Goal: Task Accomplishment & Management: Manage account settings

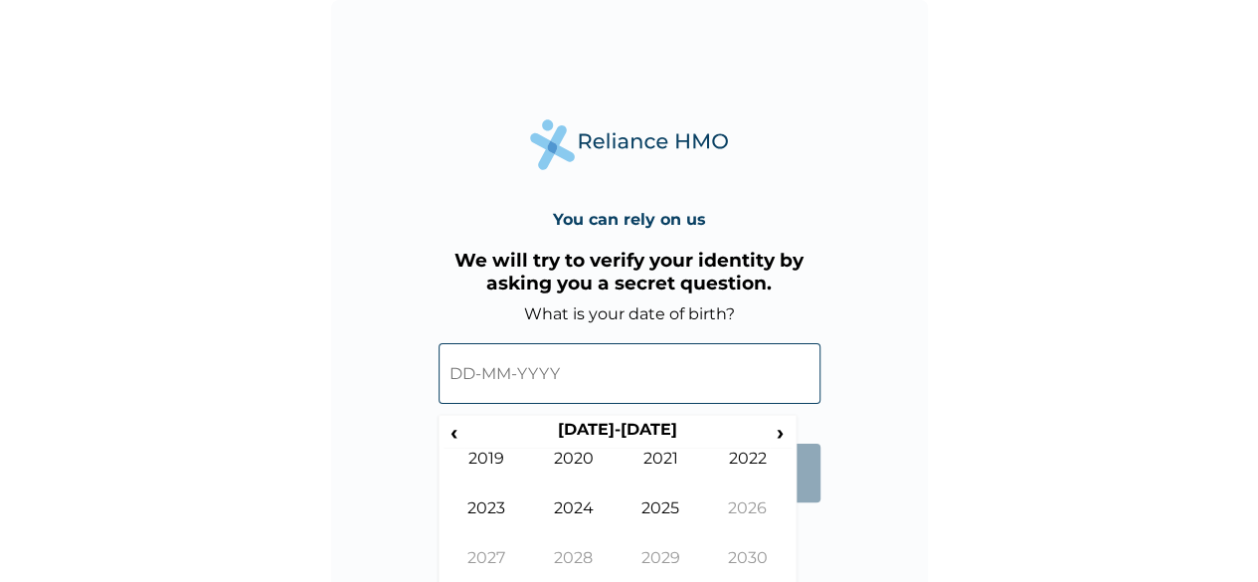
click at [596, 387] on input "text" at bounding box center [630, 373] width 382 height 61
click at [449, 428] on span "‹" at bounding box center [454, 432] width 21 height 25
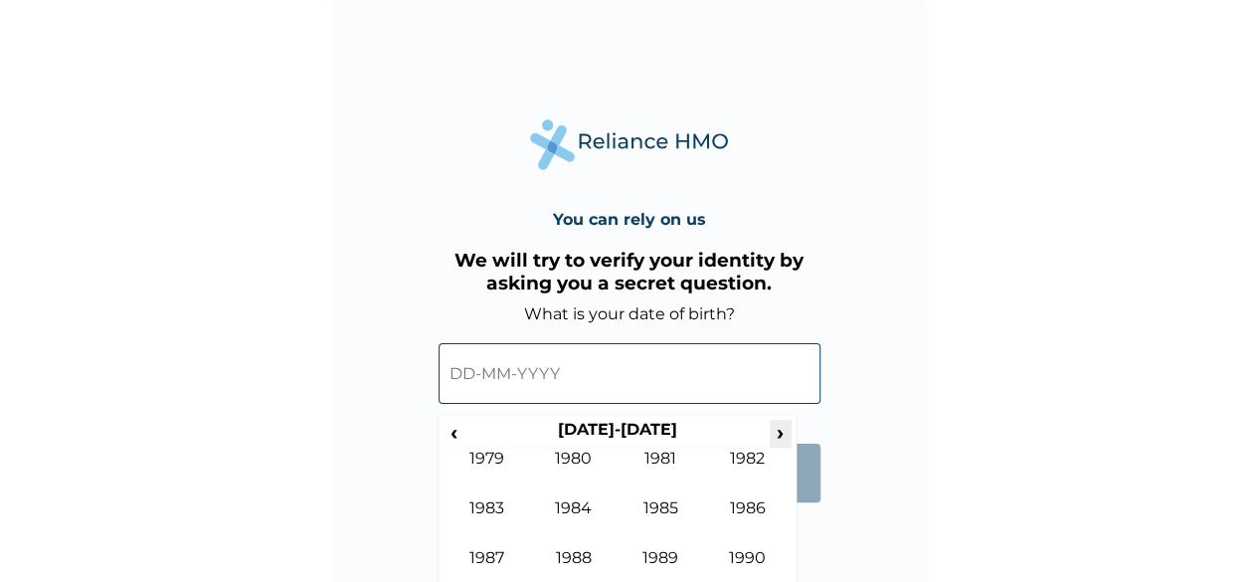
click at [783, 434] on span "›" at bounding box center [781, 432] width 22 height 25
click at [473, 558] on td "1997" at bounding box center [488, 573] width 88 height 50
click at [670, 560] on td "Nov" at bounding box center [662, 573] width 88 height 50
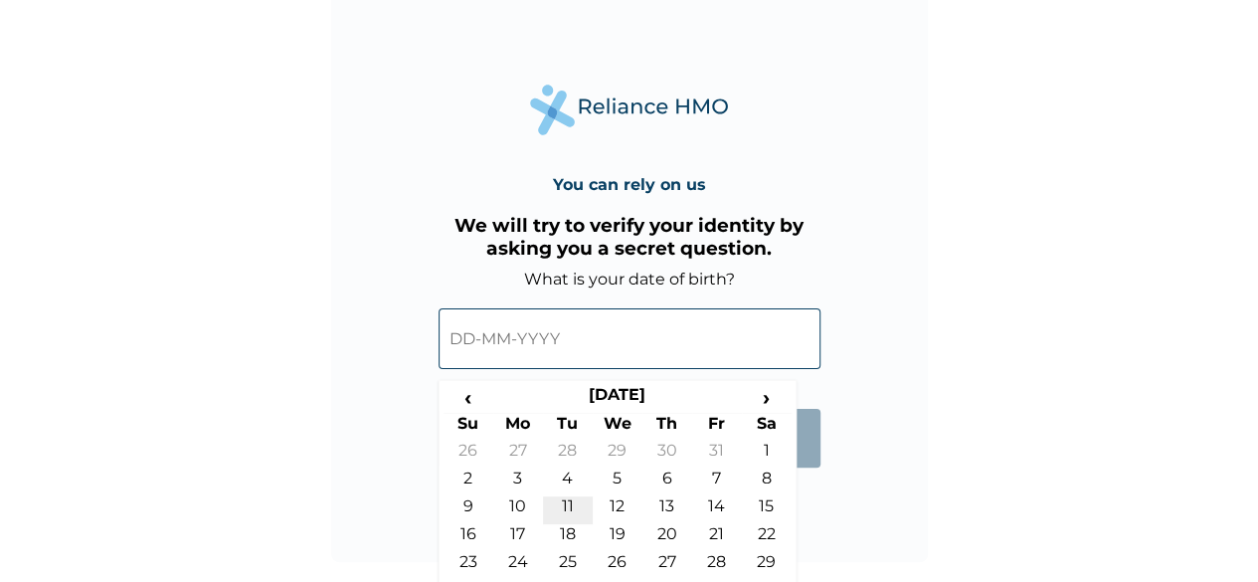
scroll to position [66, 0]
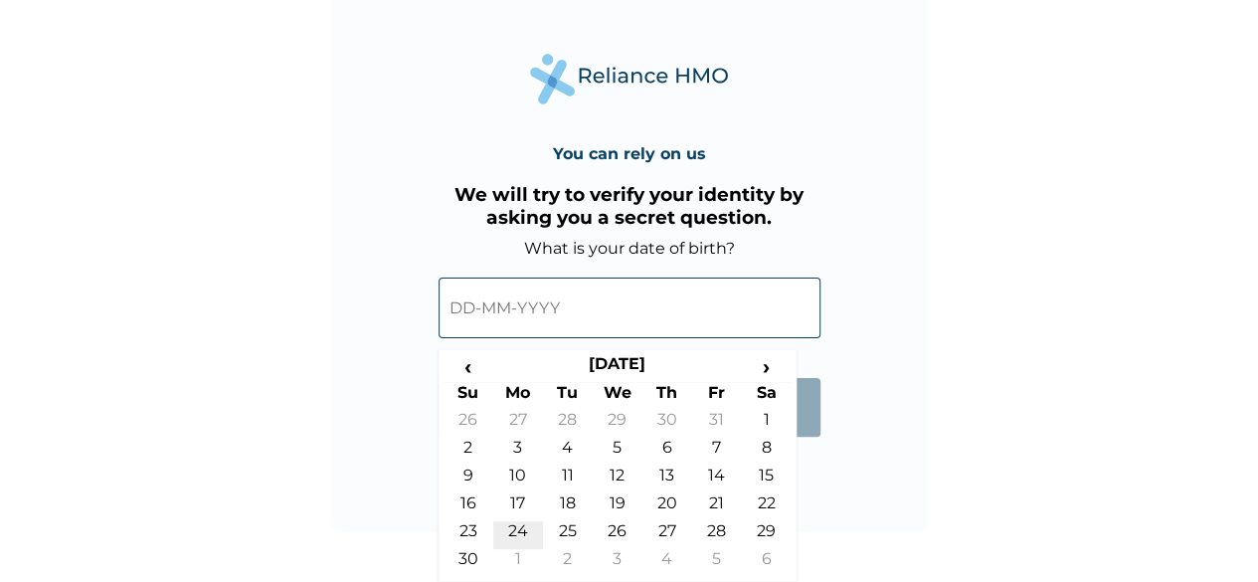
click at [501, 528] on td "24" at bounding box center [518, 535] width 50 height 28
type input "24-11-1997"
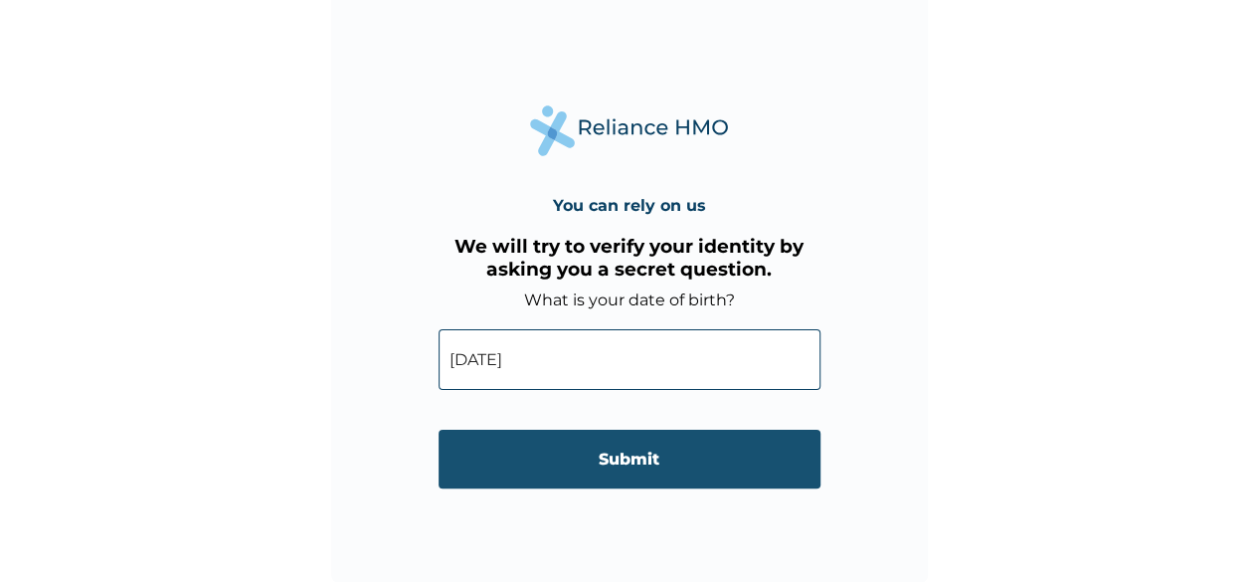
click at [607, 459] on input "Submit" at bounding box center [630, 459] width 382 height 59
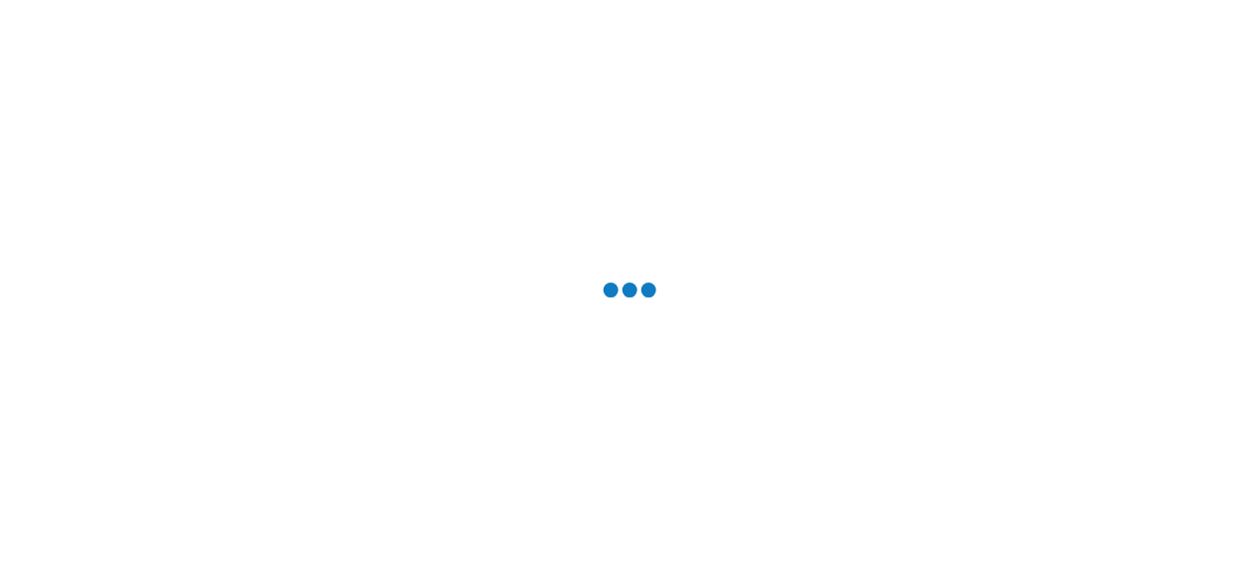
scroll to position [0, 0]
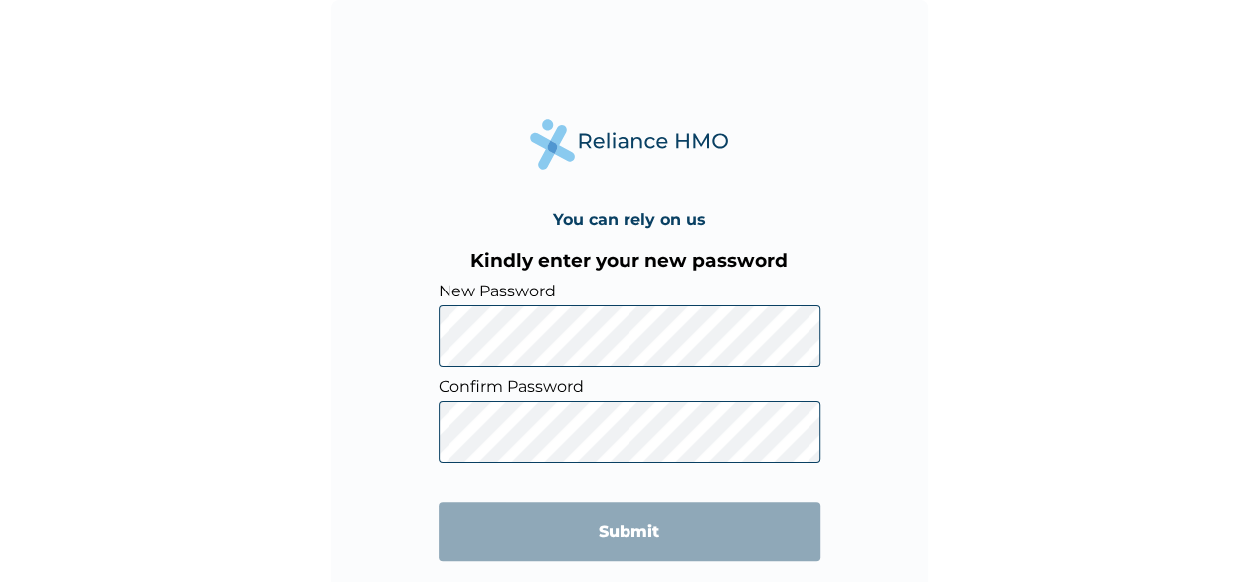
scroll to position [14, 0]
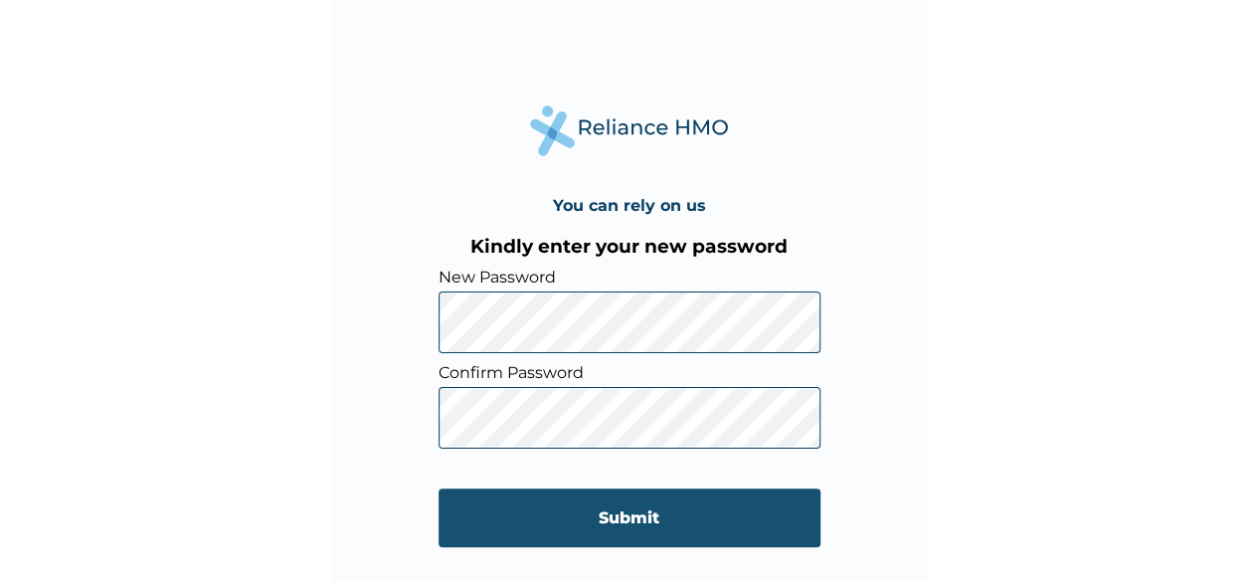
click at [593, 508] on input "Submit" at bounding box center [630, 517] width 382 height 59
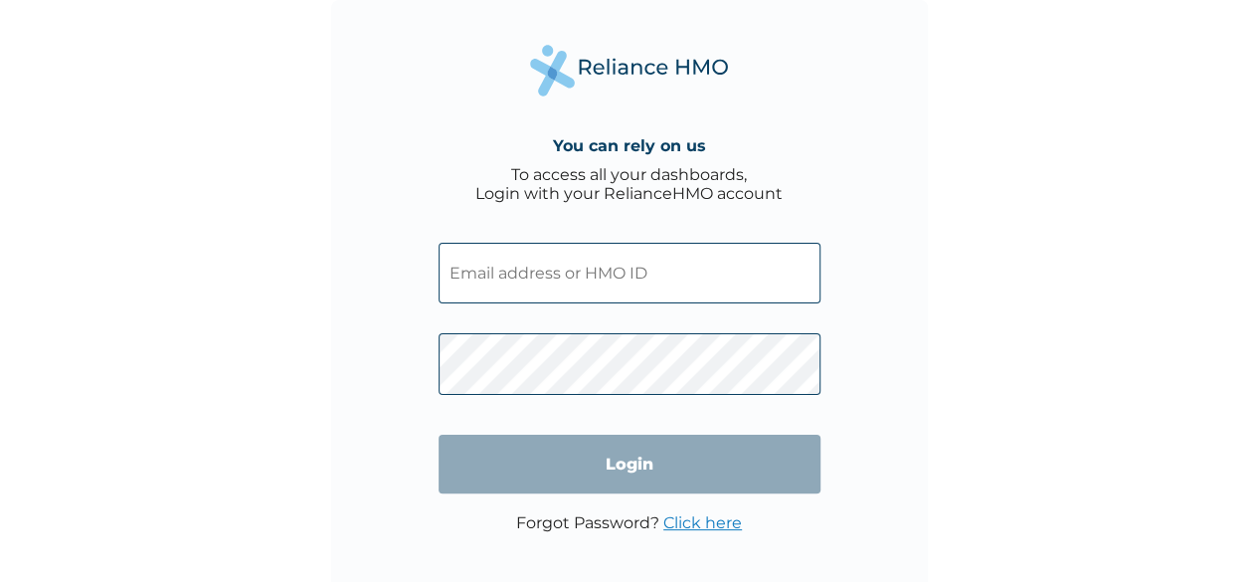
click at [613, 272] on input "text" at bounding box center [630, 273] width 382 height 61
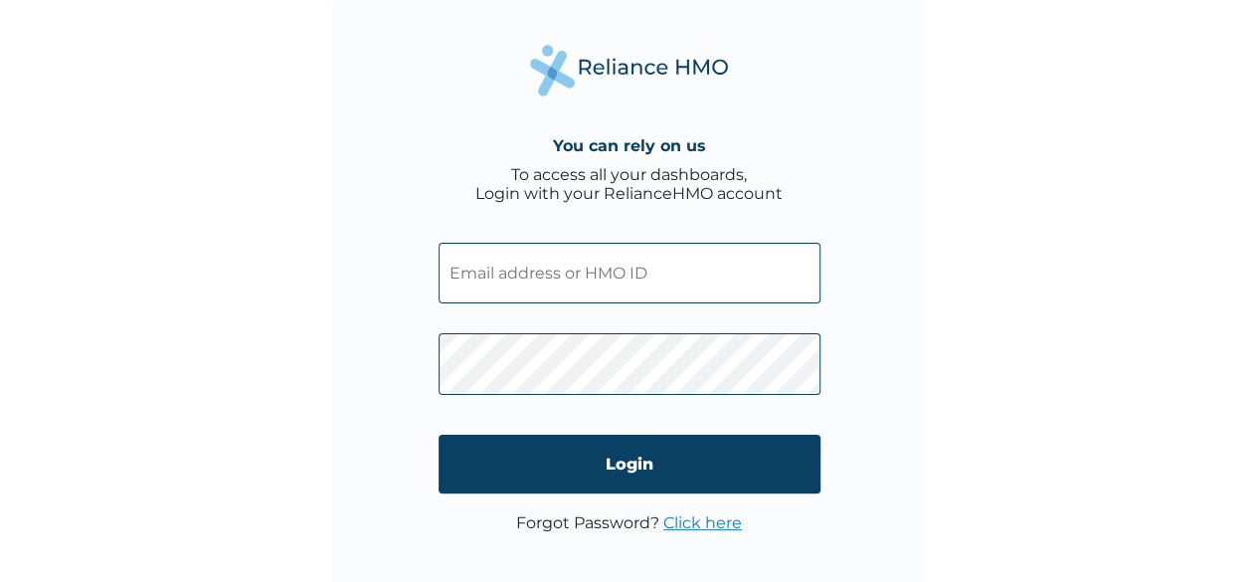
click at [529, 278] on input "text" at bounding box center [630, 273] width 382 height 61
type input "LBP/10348/A"
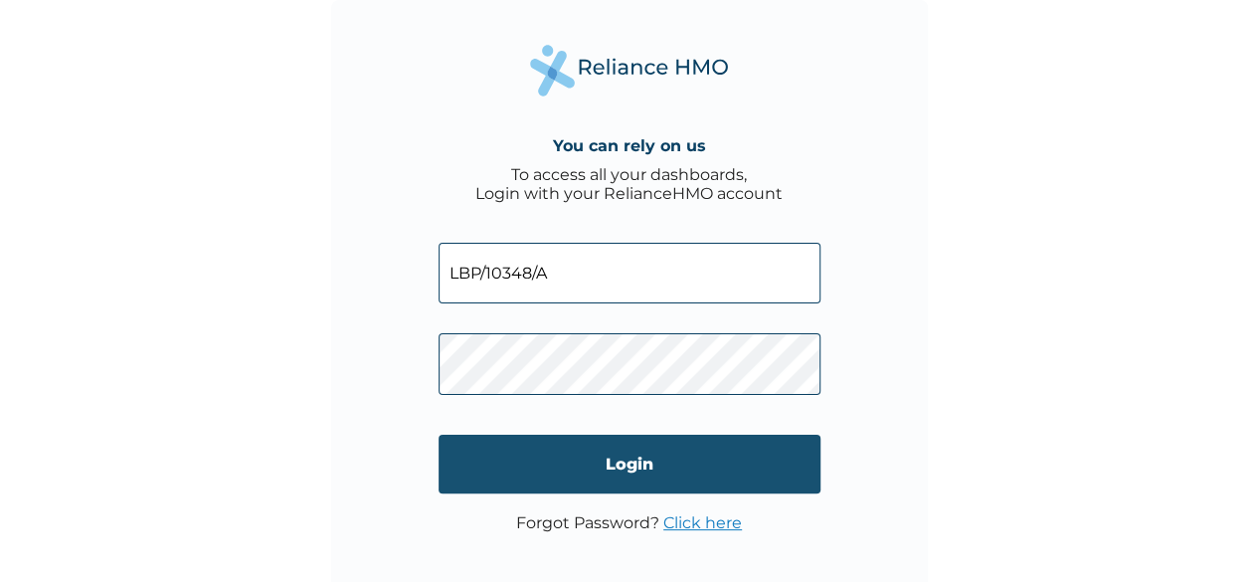
click at [489, 446] on input "Login" at bounding box center [630, 464] width 382 height 59
